Goal: Browse casually: Explore the website without a specific task or goal

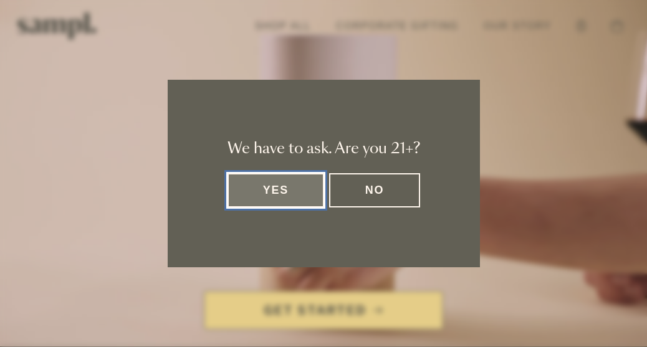
click at [290, 198] on button "Yes" at bounding box center [276, 190] width 97 height 34
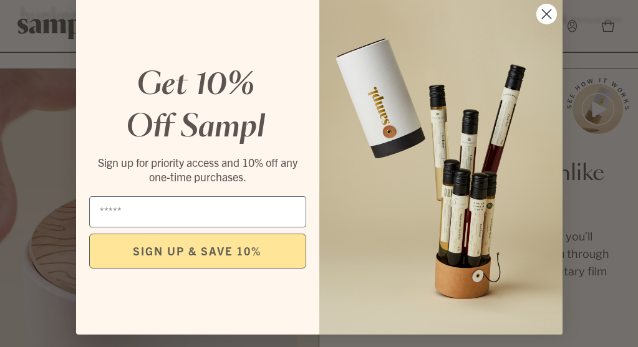
scroll to position [575, 0]
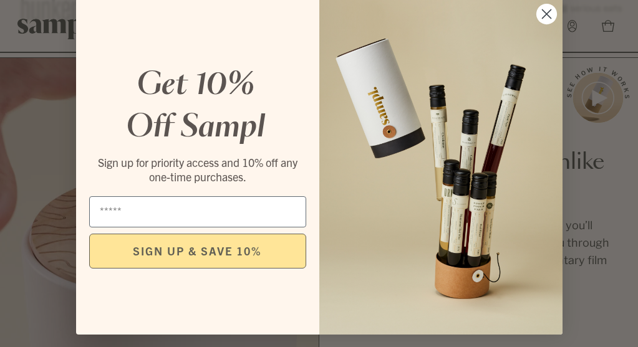
click at [540, 12] on circle "Close dialog" at bounding box center [545, 14] width 21 height 21
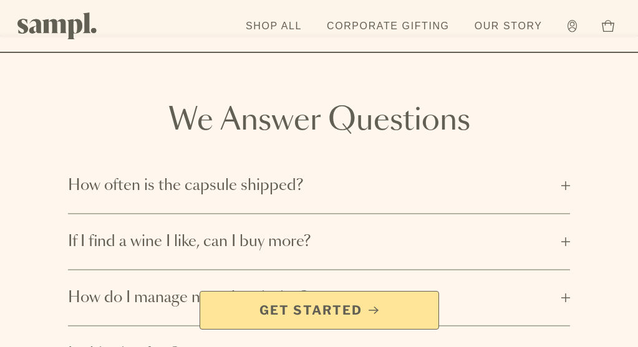
scroll to position [1558, 0]
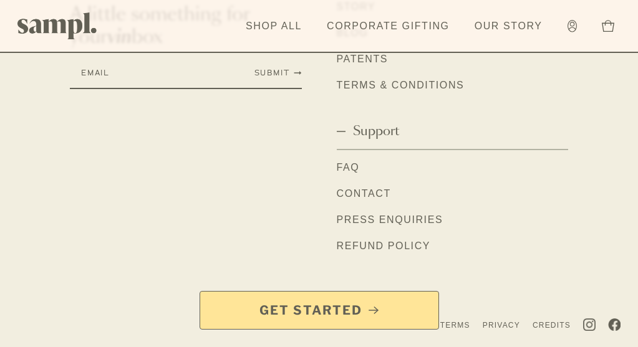
scroll to position [2291, 0]
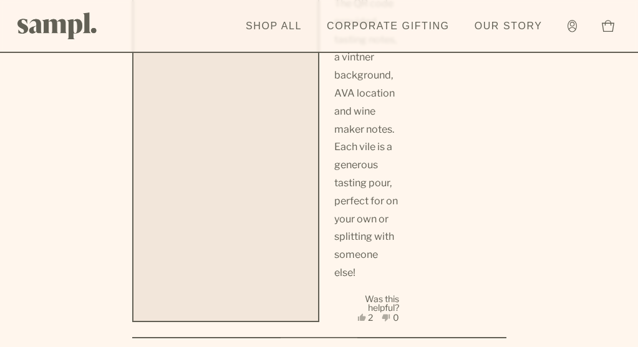
scroll to position [4506, 0]
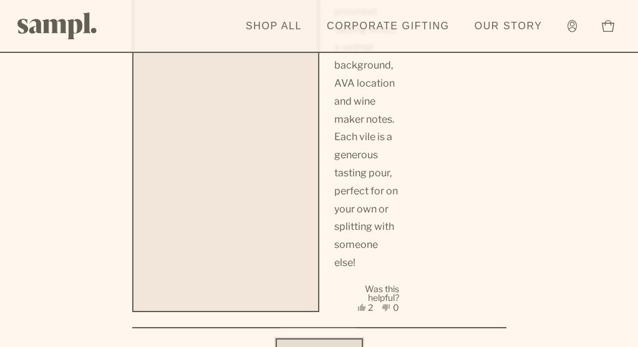
click at [327, 346] on span "Show More" at bounding box center [319, 352] width 55 height 12
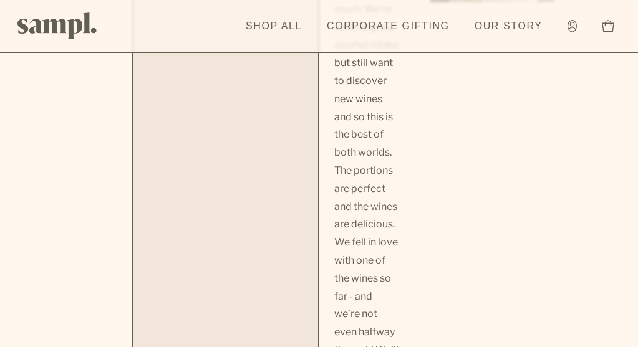
scroll to position [5467, 0]
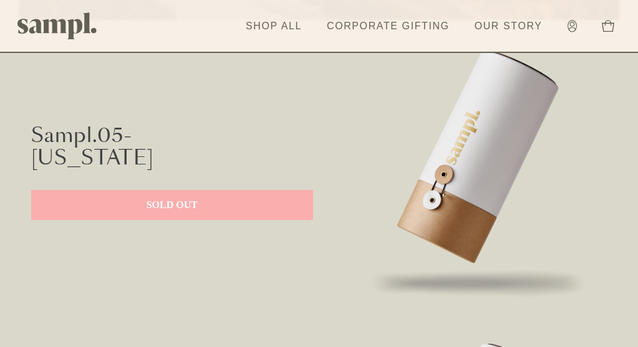
scroll to position [6662, 0]
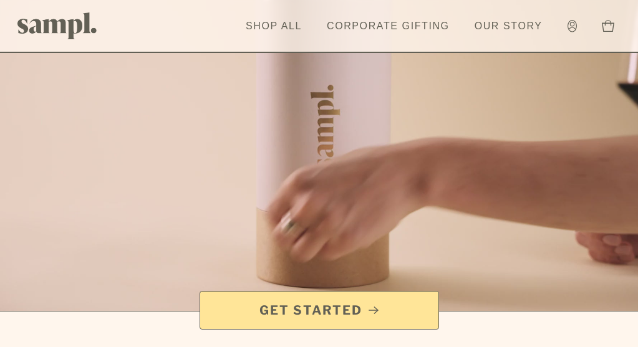
scroll to position [15, 0]
